Goal: Information Seeking & Learning: Learn about a topic

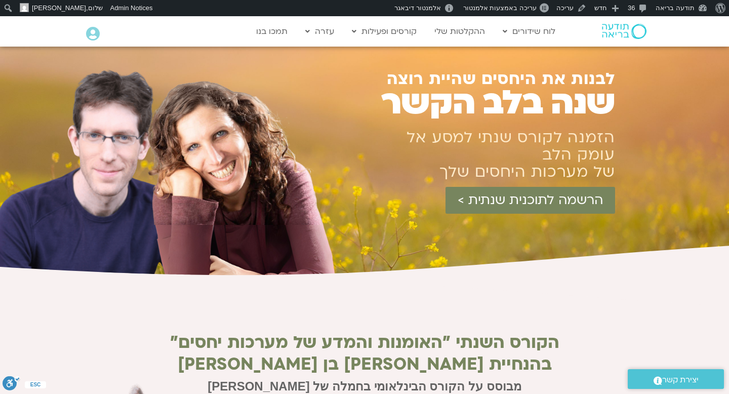
drag, startPoint x: 627, startPoint y: 76, endPoint x: 434, endPoint y: 179, distance: 218.6
click at [434, 179] on section "לבנות את היחסים שהיית רוצה שנה בלב הקשר הזמנה לקורס שנתי למסע אל עומק הלב של מע…" at bounding box center [364, 162] width 729 height 230
copy section "לבנות את היחסים שהיית רוצה שנה בלב הקשר הזמנה לקורס שנתי למסע אל עומק הלב של מע…"
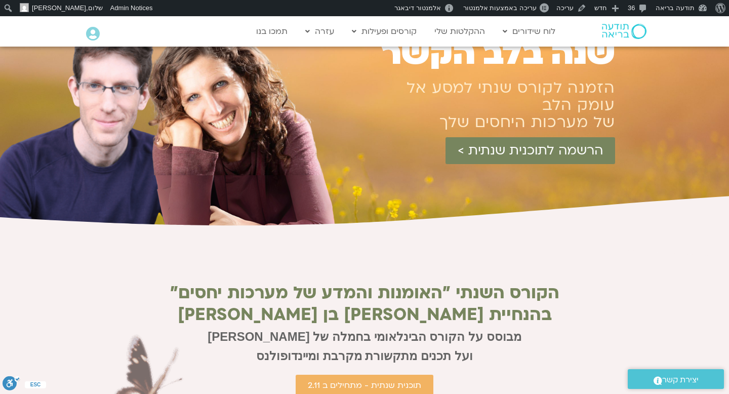
scroll to position [58, 0]
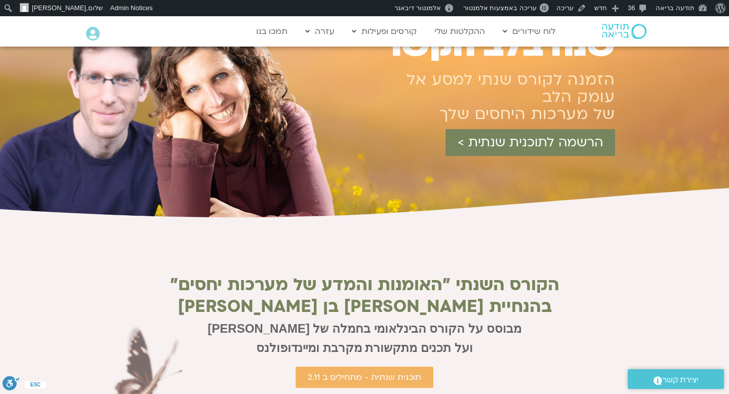
click at [636, 144] on div at bounding box center [364, 104] width 729 height 230
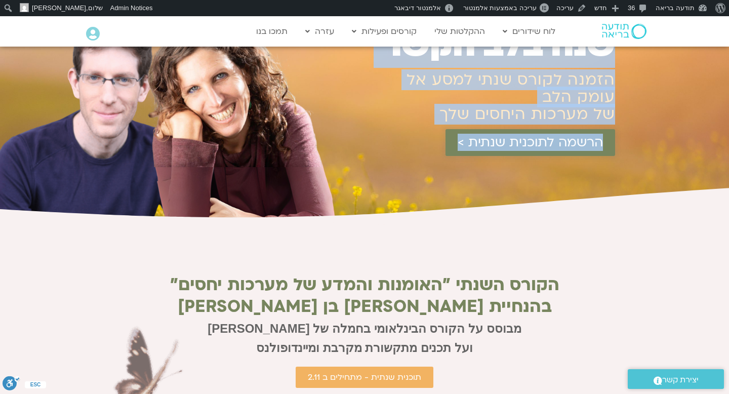
drag, startPoint x: 648, startPoint y: 143, endPoint x: 463, endPoint y: 152, distance: 185.0
click at [463, 152] on section "לבנות את היחסים שהיית רוצה שנה בלב הקשר הזמנה לקורס שנתי למסע אל עומק הלב של מע…" at bounding box center [364, 104] width 729 height 230
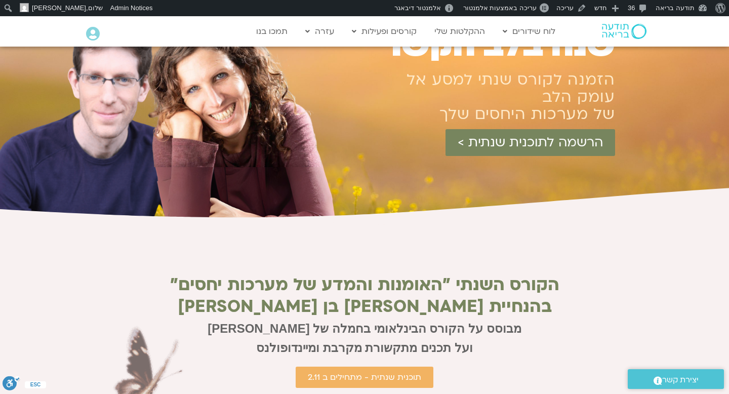
click at [479, 166] on div "הרשמה לתוכנית שנתית >" at bounding box center [473, 150] width 283 height 42
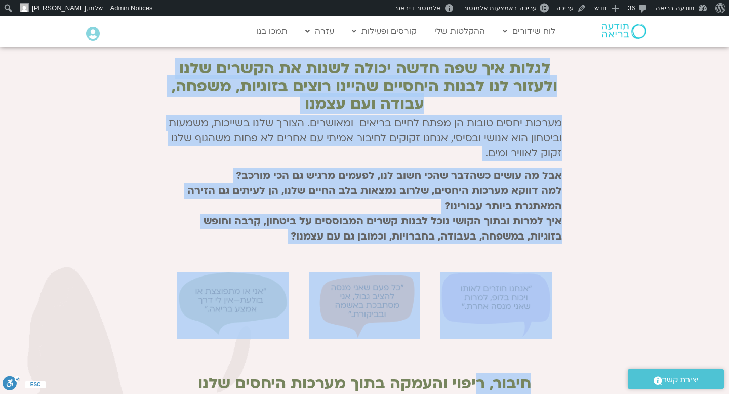
scroll to position [432, 0]
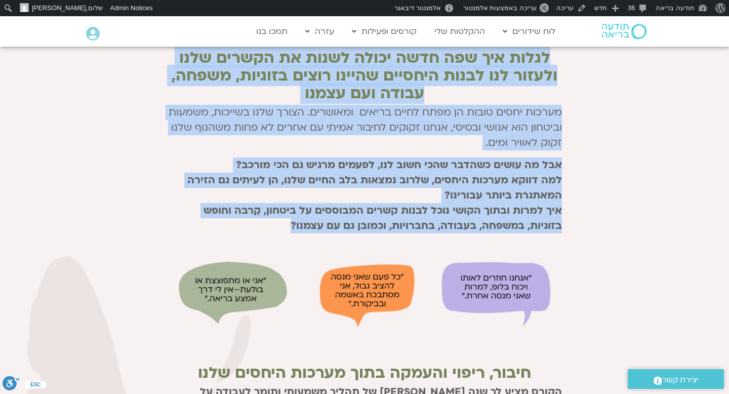
drag, startPoint x: 571, startPoint y: 126, endPoint x: 504, endPoint y: 261, distance: 150.4
click at [504, 261] on section "הקורס השנתי ״האומנות והמדע של מערכות יחסים״ בהנחיית [PERSON_NAME] בן [PERSON_NA…" at bounding box center [364, 185] width 729 height 681
copy section "lorem ipsum ״dolorsi ametc ad elitse doeiu״ tempori utlabo etd ma aliq enim adm…"
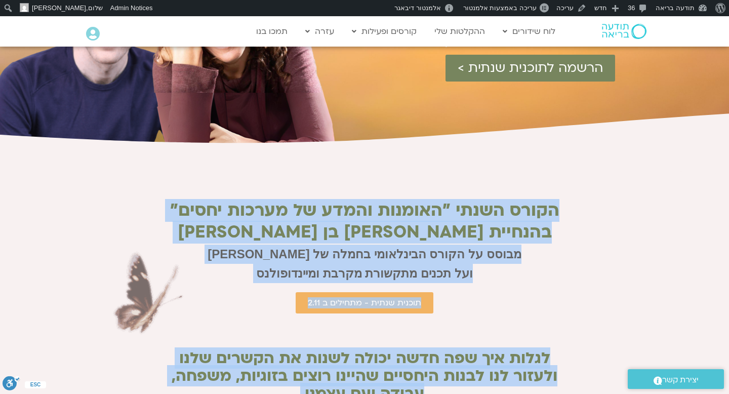
scroll to position [138, 0]
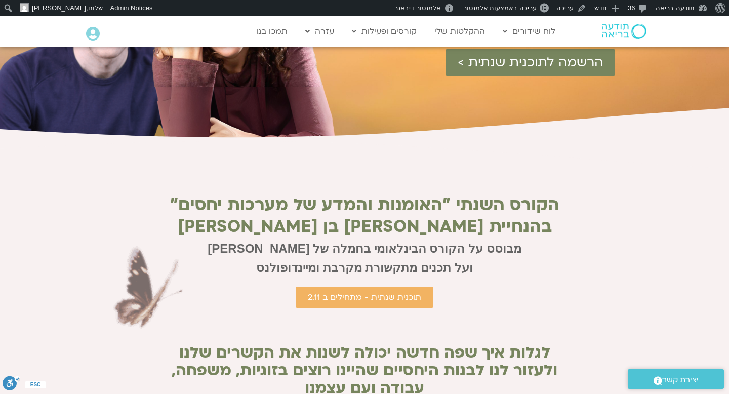
click at [544, 204] on h2 "הקורס השנתי ״האומנות והמדע של מערכות יחסים״" at bounding box center [364, 204] width 395 height 19
click at [548, 204] on h2 "הקורס השנתי ״האומנות והמדע של מערכות יחסים״" at bounding box center [364, 204] width 395 height 19
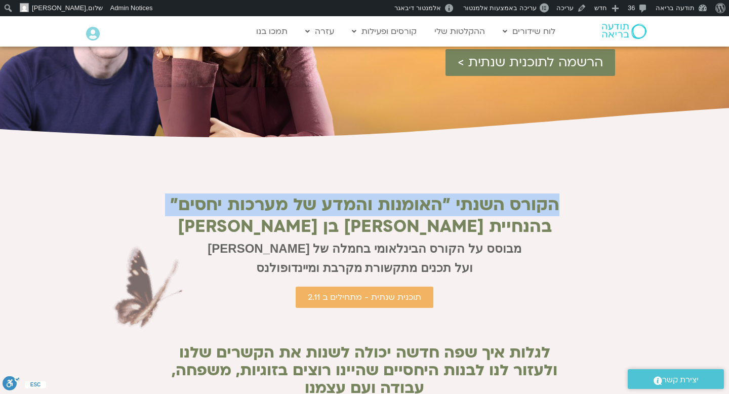
click at [548, 204] on h2 "הקורס השנתי ״האומנות והמדע של מערכות יחסים״" at bounding box center [364, 204] width 395 height 19
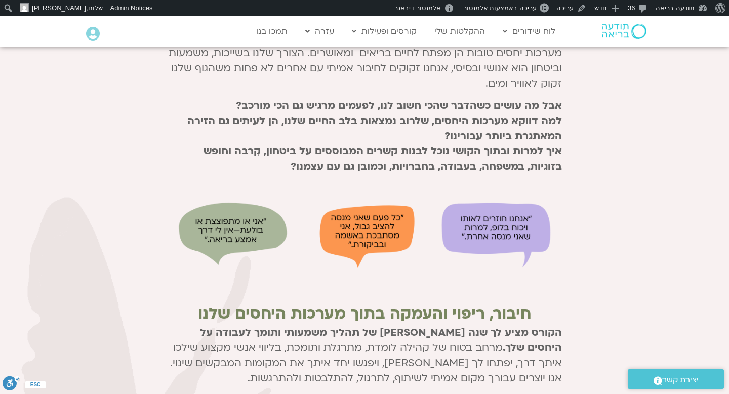
scroll to position [488, 0]
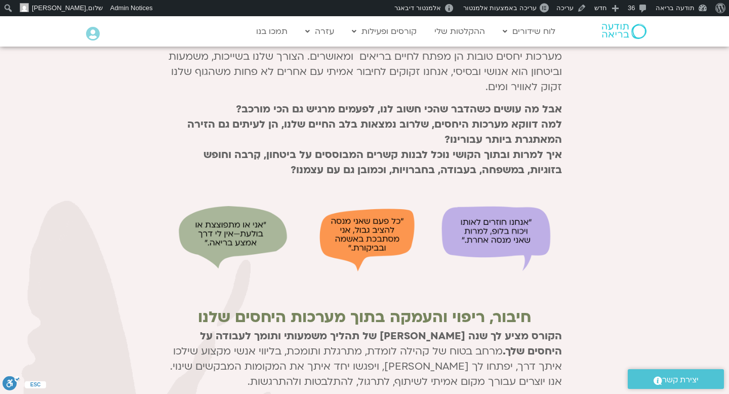
click at [528, 220] on img at bounding box center [496, 239] width 111 height 67
click at [507, 229] on img at bounding box center [496, 239] width 111 height 67
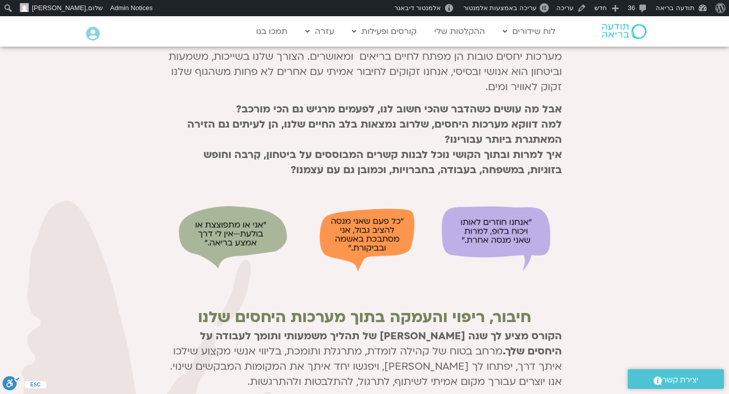
click at [507, 229] on img at bounding box center [496, 239] width 111 height 67
click at [385, 225] on img at bounding box center [364, 239] width 111 height 67
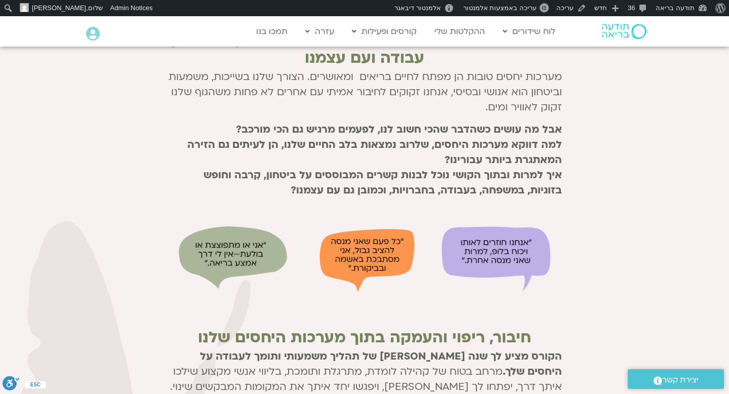
scroll to position [318, 0]
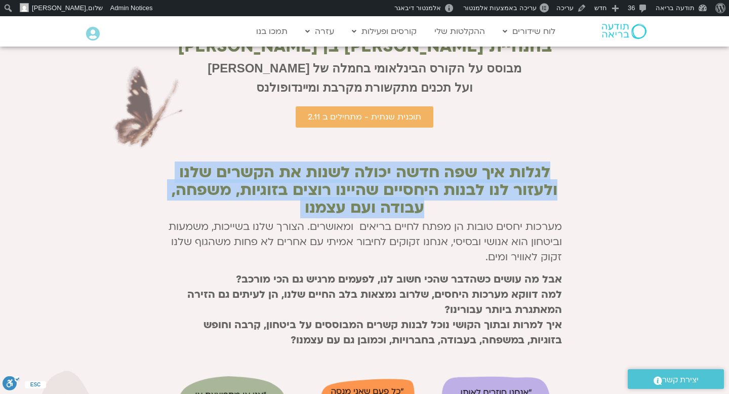
drag, startPoint x: 556, startPoint y: 167, endPoint x: 453, endPoint y: 217, distance: 114.6
click at [452, 217] on div "הקורס השנתי ״האומנות והמדע של מערכות יחסים״ בהנחיית [PERSON_NAME] בן [PERSON_NA…" at bounding box center [364, 301] width 405 height 635
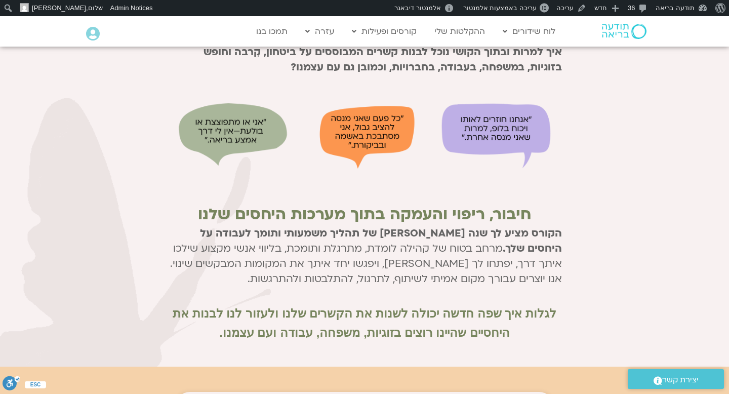
scroll to position [599, 0]
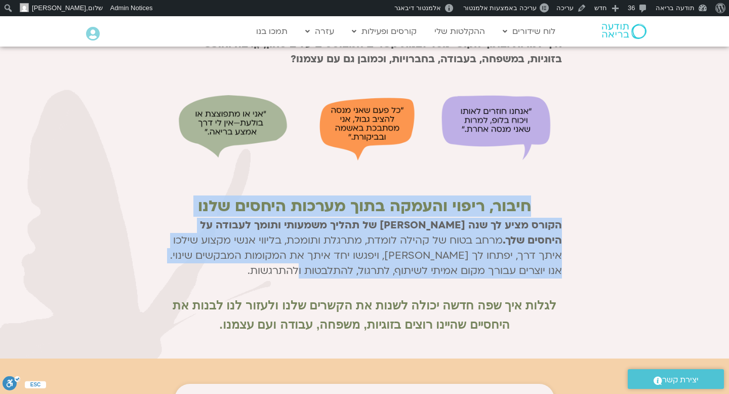
drag, startPoint x: 551, startPoint y: 201, endPoint x: 379, endPoint y: 281, distance: 189.4
click at [379, 281] on div "הקורס השנתי ״האומנות והמדע של מערכות יחסים״ בהנחיית [PERSON_NAME] בן [PERSON_NA…" at bounding box center [364, 20] width 405 height 635
copy div "חיבור, ריפוי והעמקה בתוך מערכות היחסים שלנו הקורס מציע לך שנה [PERSON_NAME] של …"
click at [525, 239] on p "הקורס מציע לך שנה [PERSON_NAME] של תהליך משמעותי ותומך לעבודה על היחסים שלך. מר…" at bounding box center [364, 248] width 395 height 61
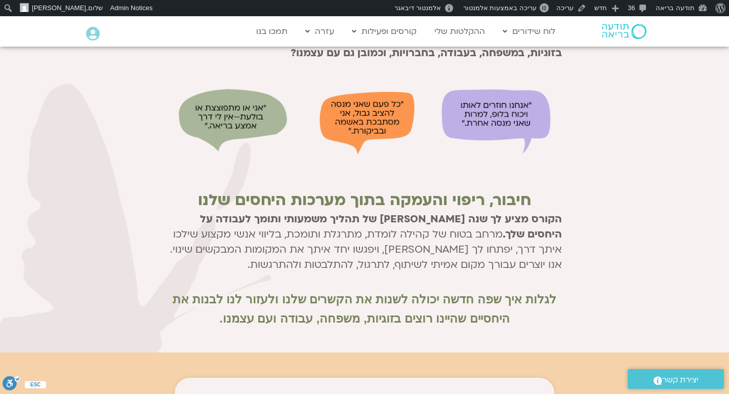
scroll to position [617, 0]
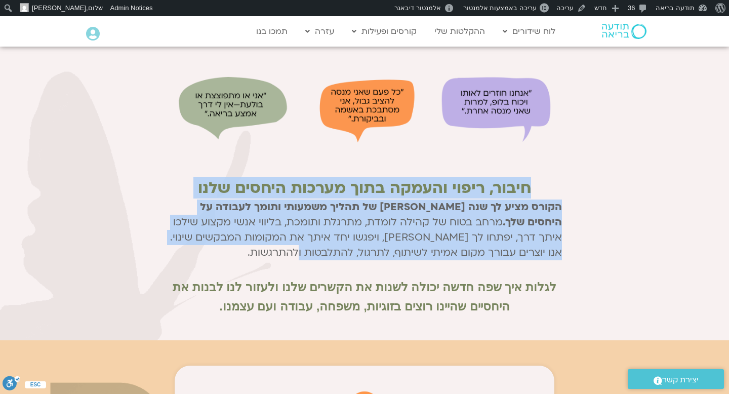
drag, startPoint x: 531, startPoint y: 186, endPoint x: 336, endPoint y: 249, distance: 204.7
click at [334, 248] on div "הקורס השנתי ״האומנות והמדע של מערכות יחסים״ בהנחיית [PERSON_NAME] בן [PERSON_NA…" at bounding box center [364, 2] width 405 height 635
copy div "חיבור, ריפוי והעמקה בתוך מערכות היחסים שלנו הקורס מציע לך שנה [PERSON_NAME] של …"
click at [397, 231] on p "הקורס מציע לך שנה [PERSON_NAME] של תהליך משמעותי ותומך לעבודה על היחסים שלך. מר…" at bounding box center [364, 230] width 395 height 61
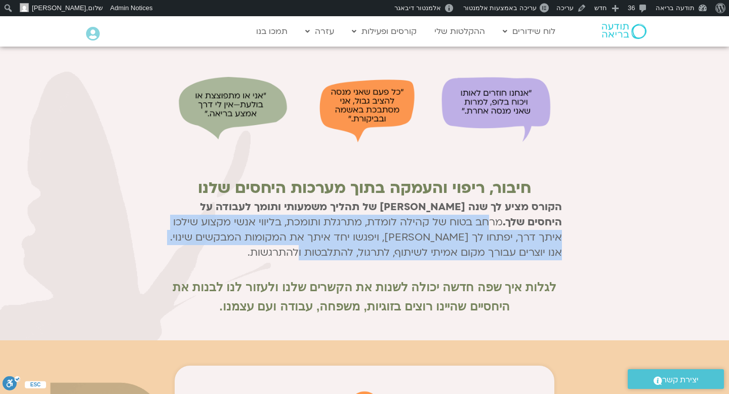
drag, startPoint x: 351, startPoint y: 254, endPoint x: 559, endPoint y: 221, distance: 210.7
click at [560, 221] on p "הקורס מציע לך שנה [PERSON_NAME] של תהליך משמעותי ותומך לעבודה על היחסים שלך. מר…" at bounding box center [364, 230] width 395 height 61
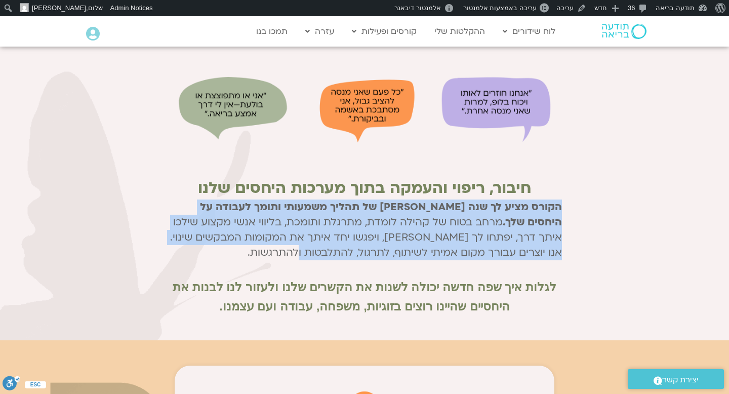
copy p "הקורס מציע לך שנה [PERSON_NAME] של תהליך משמעותי ותומך לעבודה על היחסים שלך. מר…"
click at [506, 255] on p "הקורס מציע לך שנה [PERSON_NAME] של תהליך משמעותי ותומך לעבודה על היחסים שלך. מר…" at bounding box center [364, 230] width 395 height 61
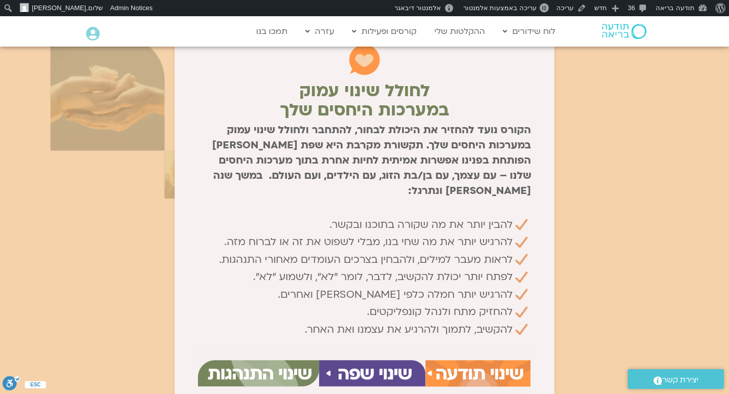
scroll to position [966, 0]
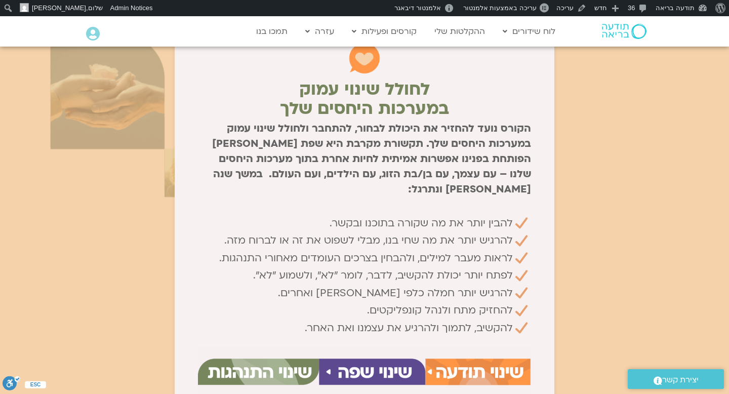
click at [443, 86] on h2 "לחולל שינוי עמוק במערכות היחסים שלך" at bounding box center [364, 99] width 333 height 38
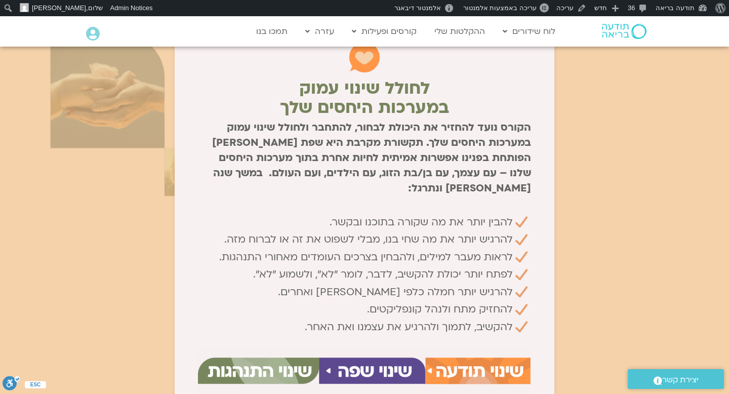
scroll to position [969, 0]
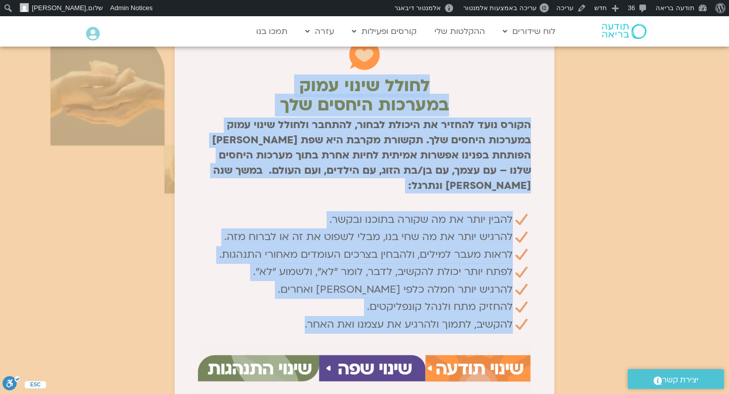
drag, startPoint x: 440, startPoint y: 77, endPoint x: 250, endPoint y: 306, distance: 296.7
click at [250, 306] on div "לחולל שינוי עמוק במערכות היחסים שלך הקורס נועד להחזיר את היכולת לבחור, להתחבר ו…" at bounding box center [365, 281] width 380 height 535
copy div "lorem ipsum dolo sitamet consec adi elits doei tempor in utlabo etdol, magnaa e…"
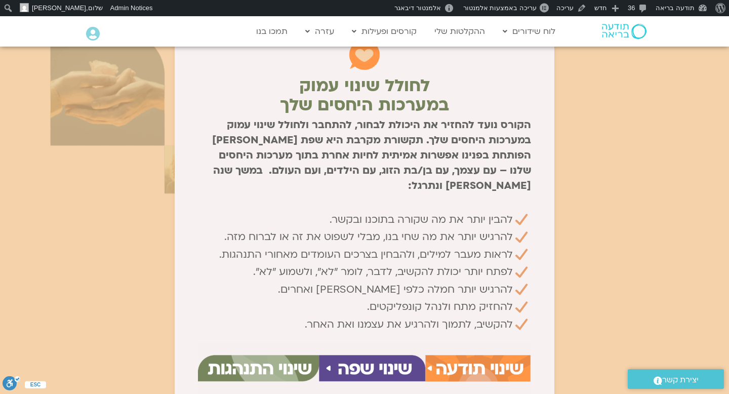
click at [614, 249] on div at bounding box center [364, 278] width 729 height 580
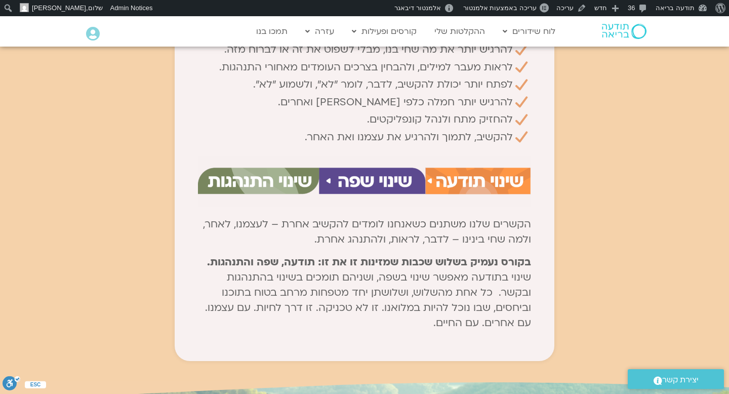
scroll to position [1169, 0]
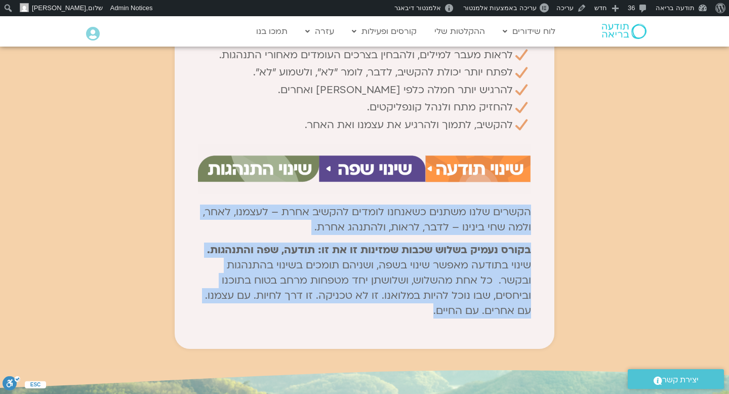
drag, startPoint x: 534, startPoint y: 195, endPoint x: 380, endPoint y: 305, distance: 189.8
click at [380, 305] on div "לחולל שינוי עמוק במערכות היחסים שלך הקורס נועד להחזיר את היכולת לבחור, להתחבר ו…" at bounding box center [365, 81] width 380 height 535
copy div "הקשרים שלנו משתנים כשאנחנו לומדים להקשיב אחרת – לעצמנו, לאחר, ולמה שחי בינינו –…"
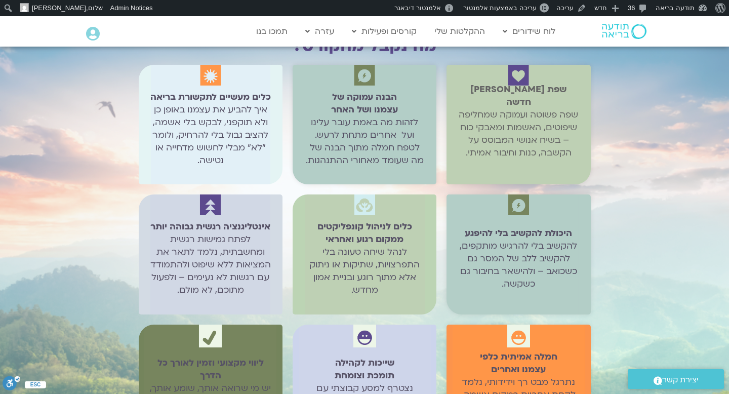
scroll to position [1466, 0]
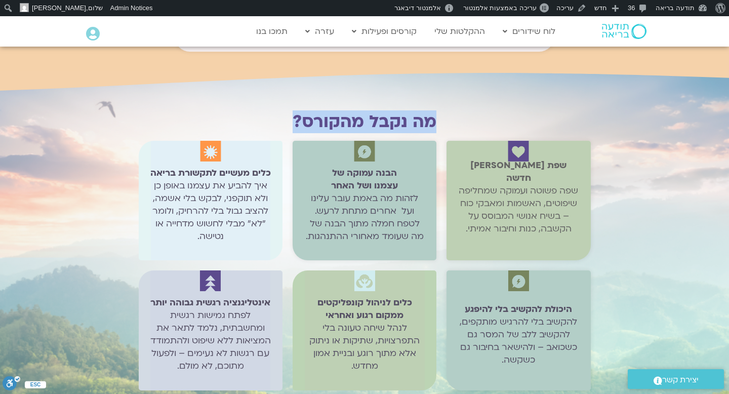
drag, startPoint x: 443, startPoint y: 106, endPoint x: 277, endPoint y: 119, distance: 166.1
click at [277, 119] on div "מה נקבל מהקורס?" at bounding box center [365, 126] width 452 height 28
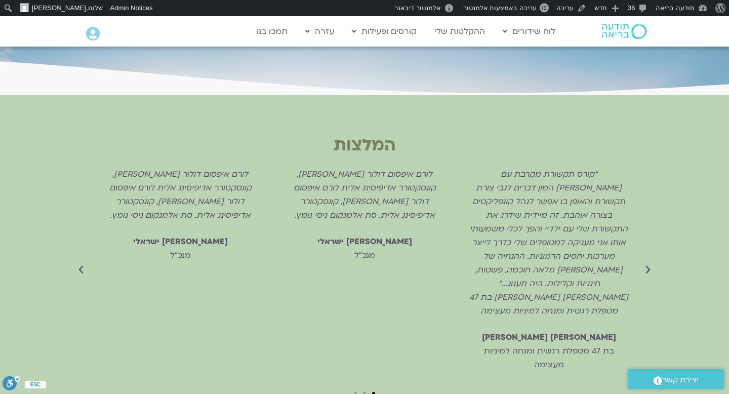
scroll to position [1994, 0]
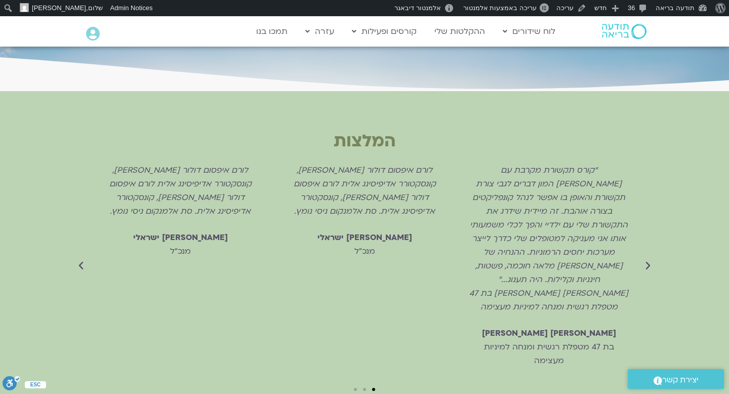
click at [81, 261] on icon "Next slide" at bounding box center [81, 266] width 10 height 10
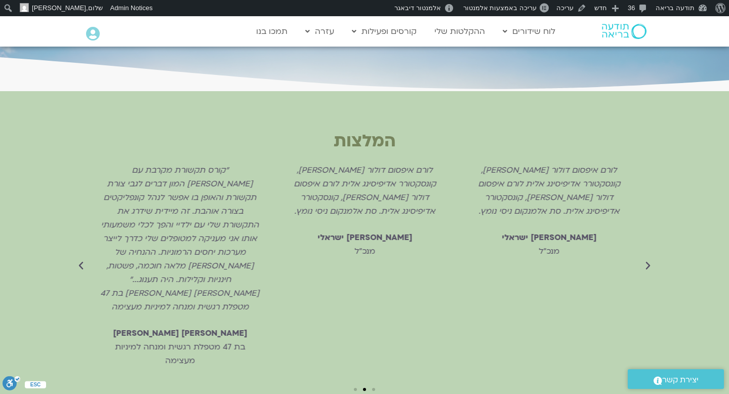
click at [81, 261] on icon "Next slide" at bounding box center [81, 266] width 10 height 10
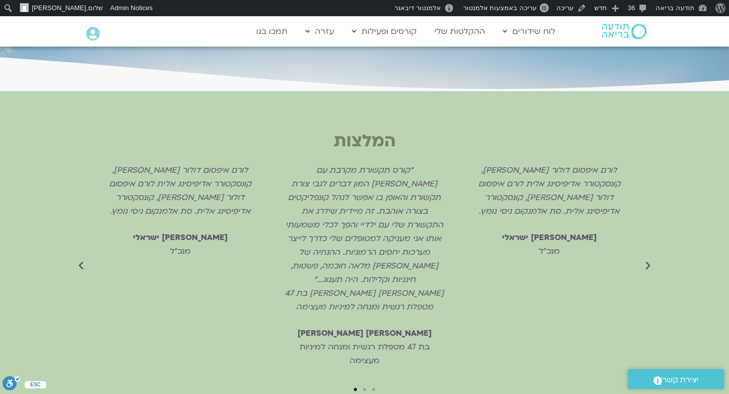
click at [81, 261] on icon "Next slide" at bounding box center [81, 266] width 10 height 10
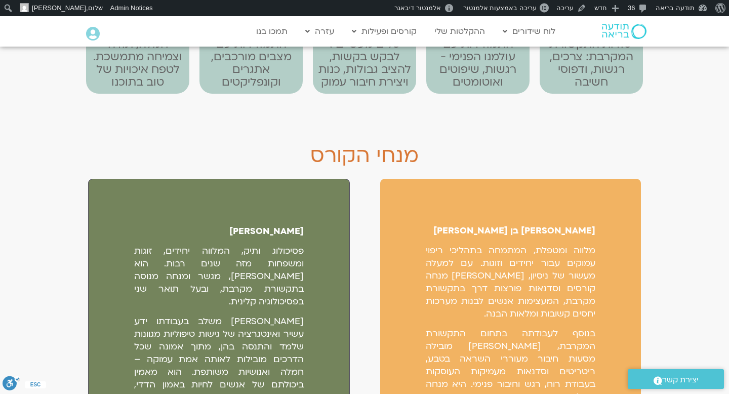
scroll to position [2826, 0]
